Goal: Task Accomplishment & Management: Use online tool/utility

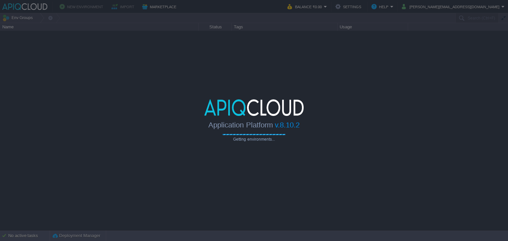
type input "Search (Ctrl+F)"
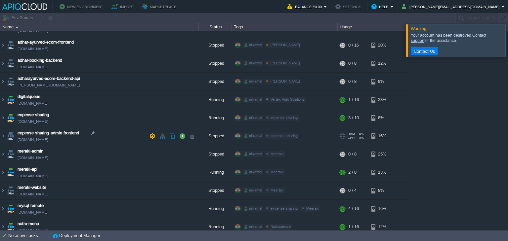
scroll to position [66, 0]
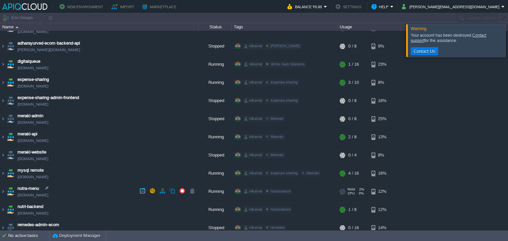
click at [70, 193] on td "nutra-menu [DOMAIN_NAME]" at bounding box center [99, 192] width 198 height 18
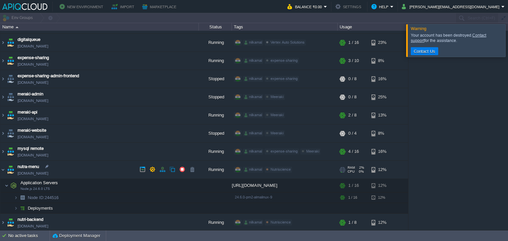
scroll to position [99, 0]
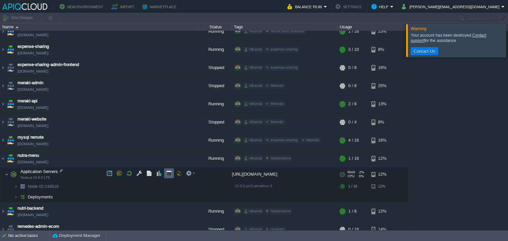
click at [171, 171] on button "button" at bounding box center [169, 174] width 6 height 6
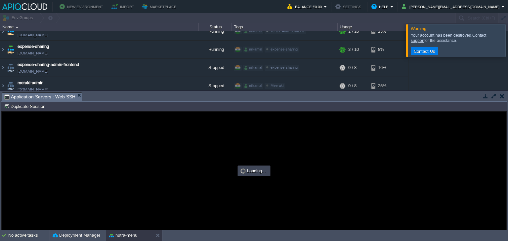
scroll to position [0, 0]
type input "#000000"
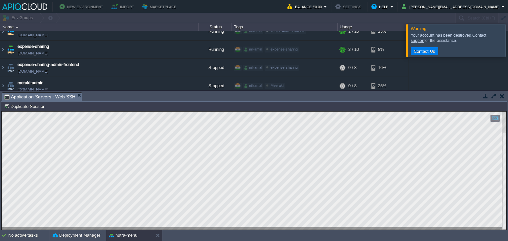
click at [502, 98] on button "button" at bounding box center [501, 96] width 5 height 6
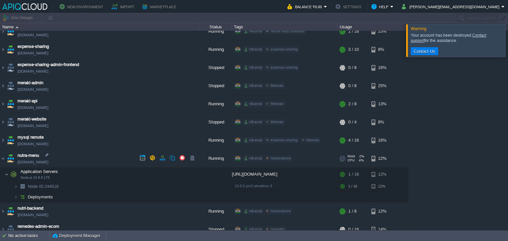
click at [48, 162] on link "[DOMAIN_NAME]" at bounding box center [33, 162] width 31 height 7
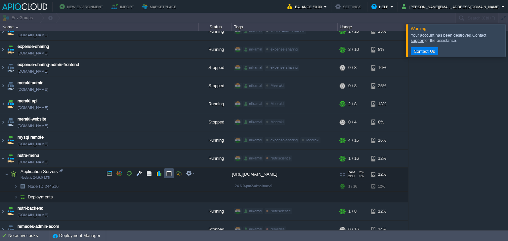
click at [170, 172] on button "button" at bounding box center [169, 174] width 6 height 6
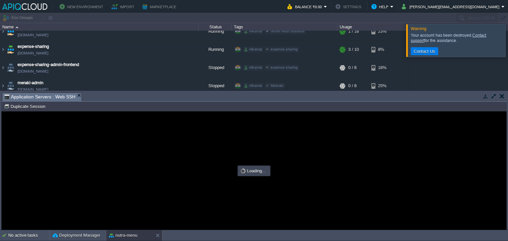
type input "#000000"
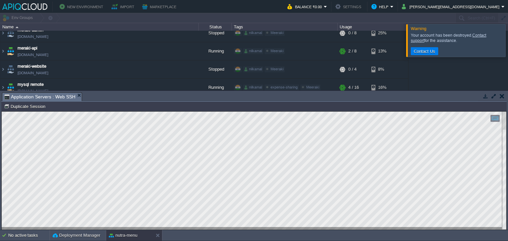
scroll to position [198, 0]
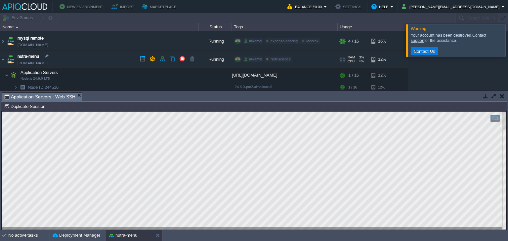
click at [38, 63] on link "[DOMAIN_NAME]" at bounding box center [33, 63] width 31 height 7
click at [504, 97] on td at bounding box center [501, 96] width 8 height 8
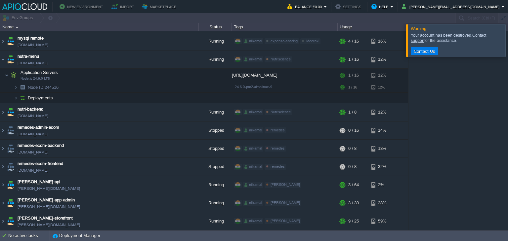
scroll to position [197, 0]
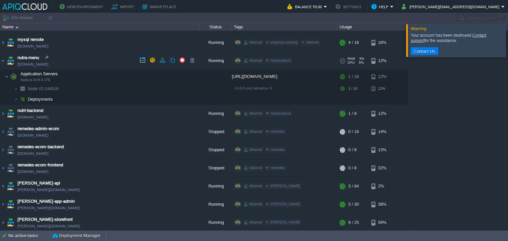
click at [48, 64] on link "[DOMAIN_NAME]" at bounding box center [33, 64] width 31 height 7
